Goal: Communication & Community: Answer question/provide support

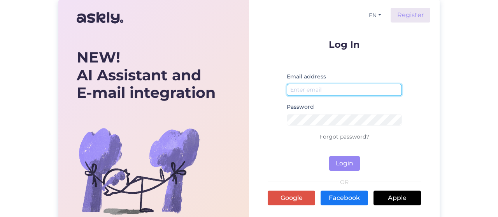
click at [304, 93] on input "email" at bounding box center [344, 90] width 115 height 12
click at [322, 90] on input "email" at bounding box center [344, 90] width 115 height 12
type input "[PERSON_NAME][EMAIL_ADDRESS][DOMAIN_NAME]"
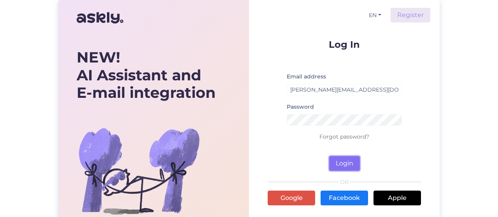
click at [347, 165] on button "Login" at bounding box center [344, 163] width 31 height 15
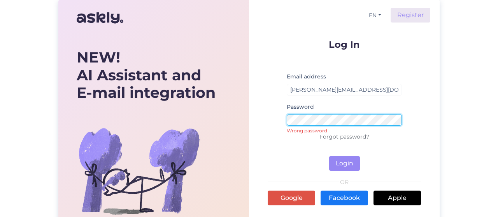
click at [22, 96] on div "NEW! AI Assistant and E-mail integration Let’s make it happen! Save hours, win …" at bounding box center [249, 138] width 498 height 276
click at [329, 156] on button "Login" at bounding box center [344, 163] width 31 height 15
click at [86, 106] on div "NEW! AI Assistant and E-mail integration Let’s make it happen! Save hours, win …" at bounding box center [248, 138] width 381 height 276
click at [329, 156] on button "Login" at bounding box center [344, 163] width 31 height 15
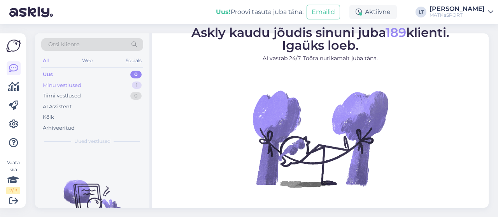
click at [63, 85] on div "Minu vestlused" at bounding box center [62, 86] width 39 height 8
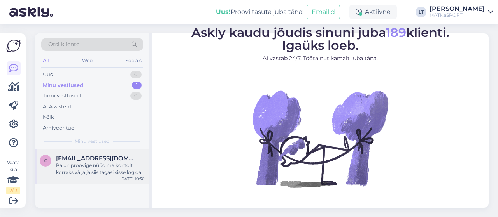
click at [72, 160] on span "[EMAIL_ADDRESS][DOMAIN_NAME]" at bounding box center [96, 158] width 81 height 7
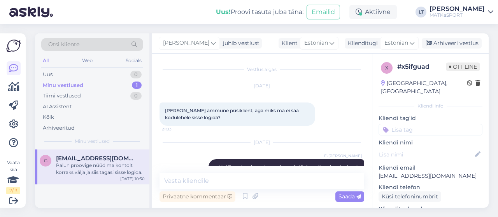
scroll to position [213, 0]
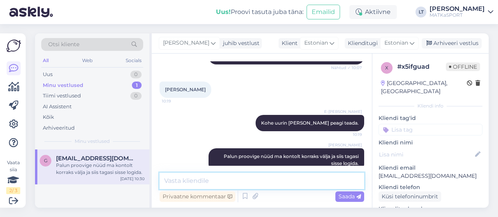
click at [257, 182] on textarea at bounding box center [262, 181] width 205 height 16
paste textarea "[URL][DOMAIN_NAME]"
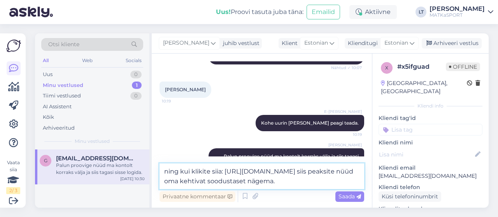
click at [200, 180] on textarea "ning kui klikite siia: [URL][DOMAIN_NAME] siis peaksite nüüd oma kehtivat soodu…" at bounding box center [262, 177] width 205 height 26
type textarea "ning kui klikite siia: [URL][DOMAIN_NAME] siis peaksite ilusti oma kehtivat soo…"
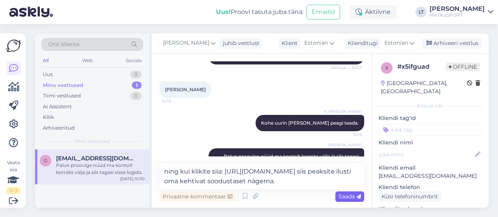
click at [344, 196] on span "Saada" at bounding box center [349, 196] width 23 height 7
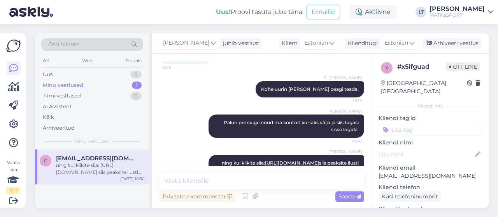
scroll to position [254, 0]
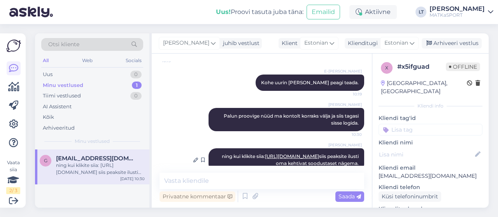
click at [313, 154] on link "[URL][DOMAIN_NAME]" at bounding box center [292, 157] width 54 height 6
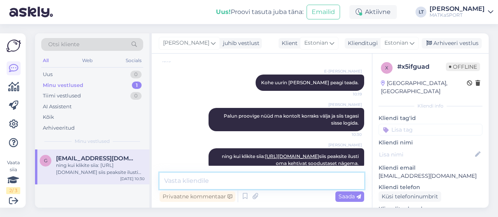
click at [256, 184] on textarea at bounding box center [262, 181] width 205 height 16
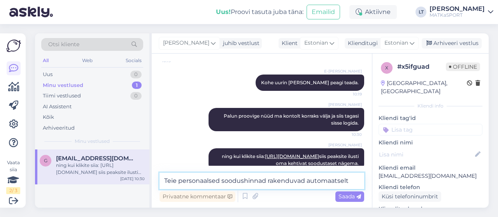
type textarea "Teie personaalsed soodushinnad rakenduvad automaatselt"
click at [306, 180] on textarea "Teie personaalsed soodushinnad rakenduvad automaatselt" at bounding box center [262, 181] width 205 height 16
click at [352, 181] on textarea "Teie personaalsed soodushinnad rakenduvad automaatselt" at bounding box center [262, 181] width 205 height 16
drag, startPoint x: 352, startPoint y: 181, endPoint x: 65, endPoint y: 192, distance: 287.3
click at [65, 192] on div "Otsi kliente All Web Socials Uus 0 Minu vestlused 1 Tiimi vestlused 0 AI Assist…" at bounding box center [262, 120] width 454 height 175
